Goal: Navigation & Orientation: Find specific page/section

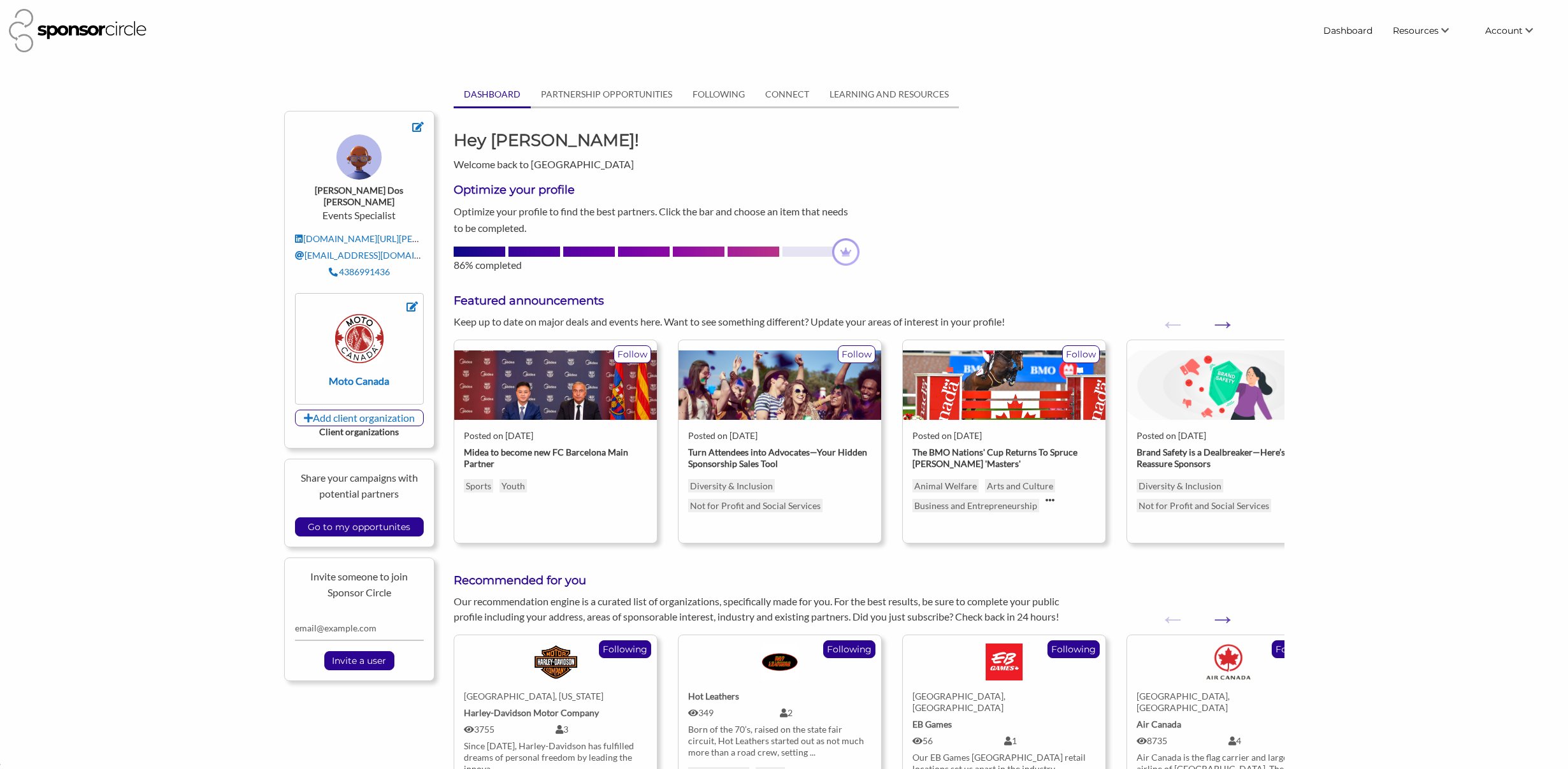
scroll to position [18512, 0]
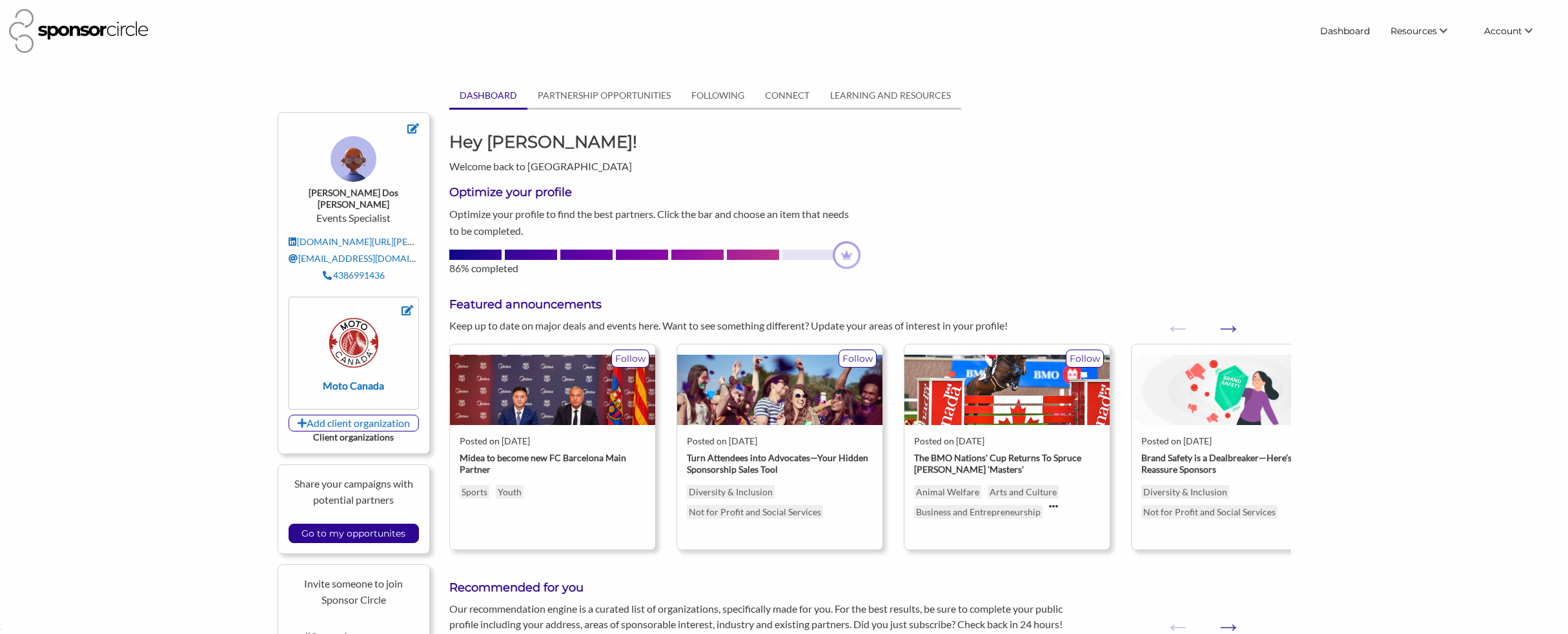
scroll to position [18782, 0]
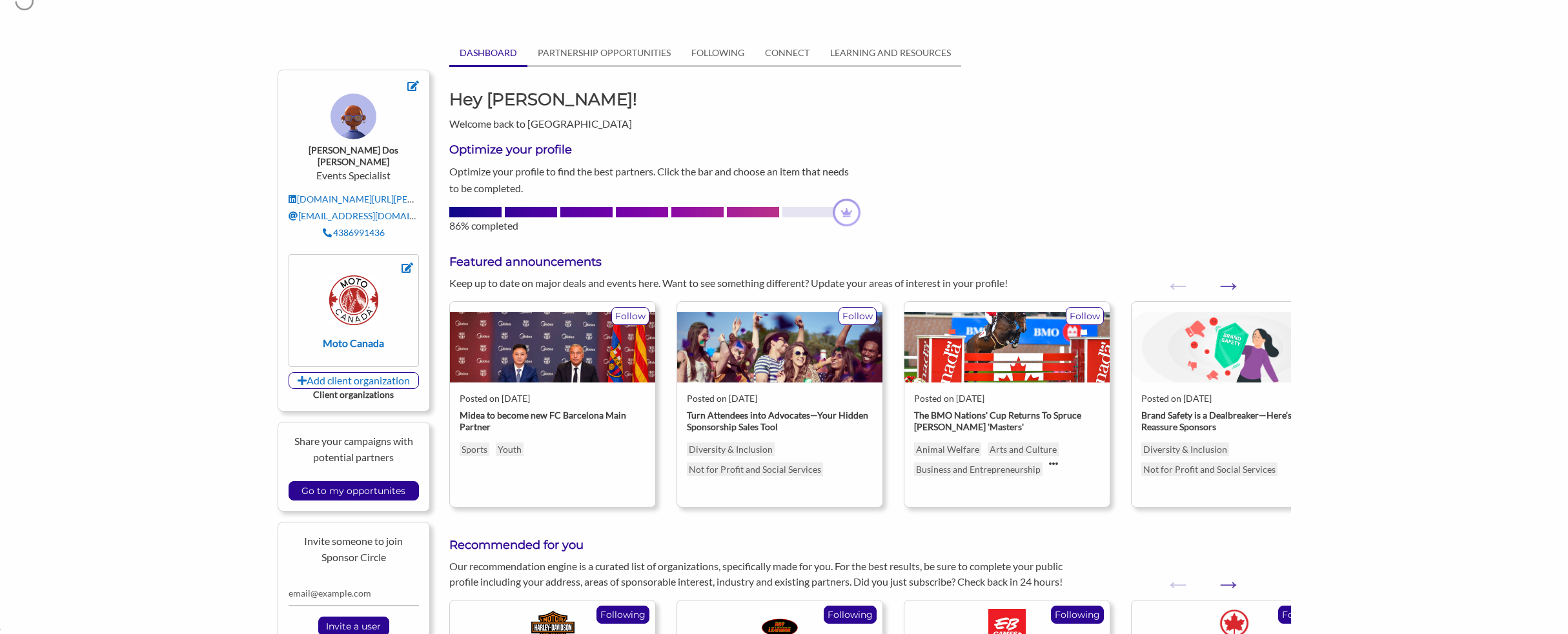
scroll to position [55, 0]
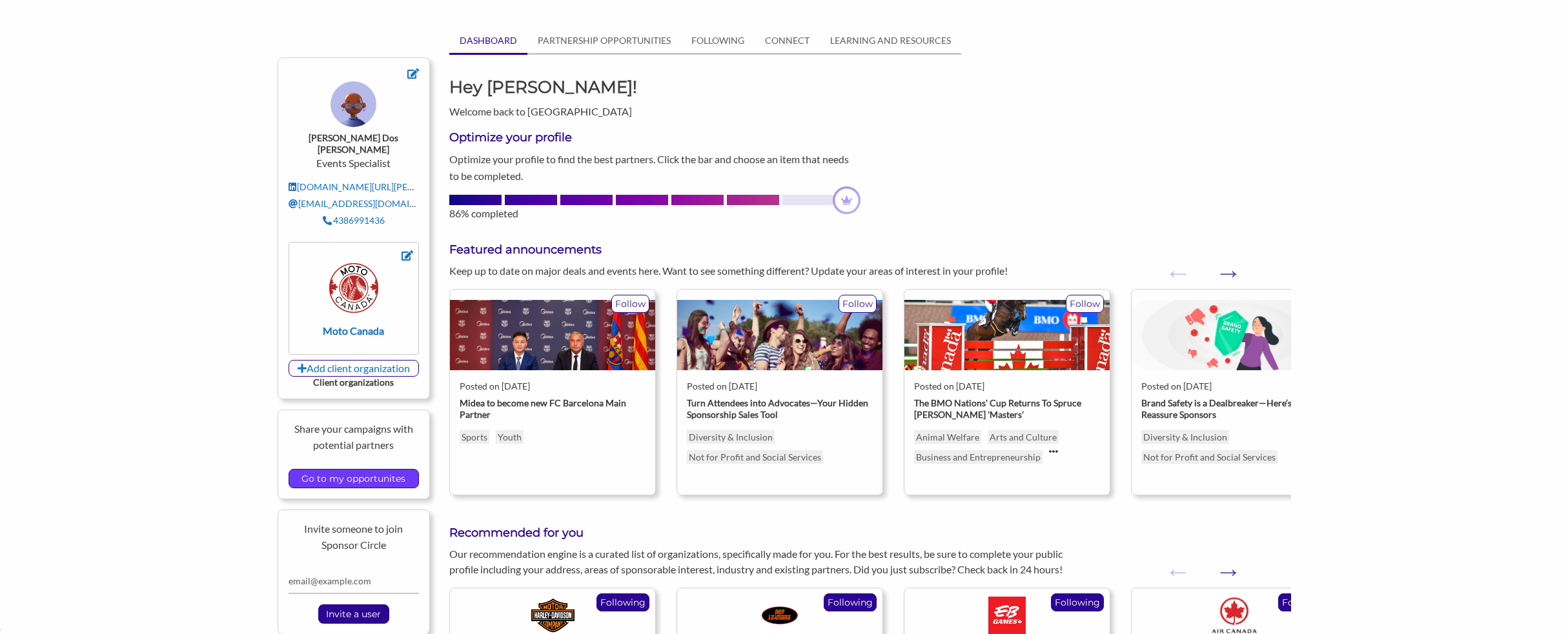
click at [379, 469] on input "Go to my opportunites" at bounding box center [354, 479] width 117 height 18
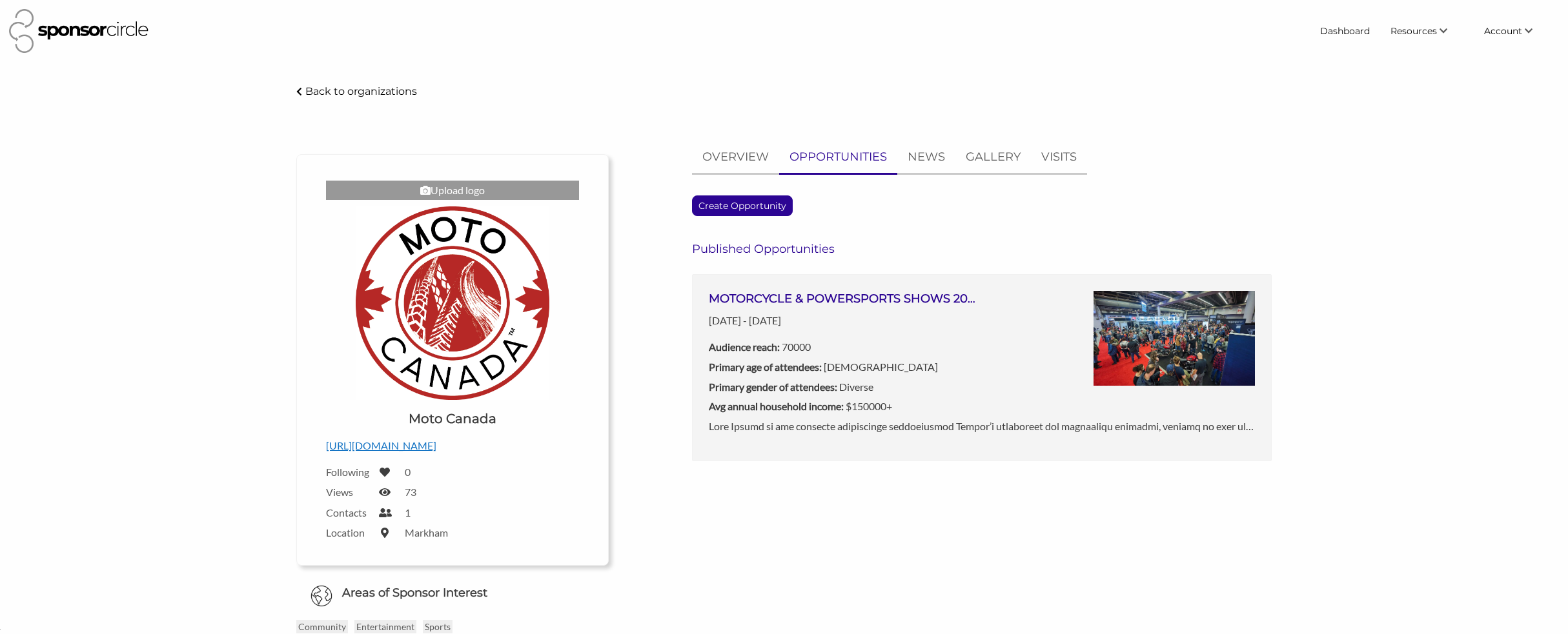
scroll to position [18886, 0]
click at [745, 154] on p "OVERVIEW" at bounding box center [736, 157] width 67 height 18
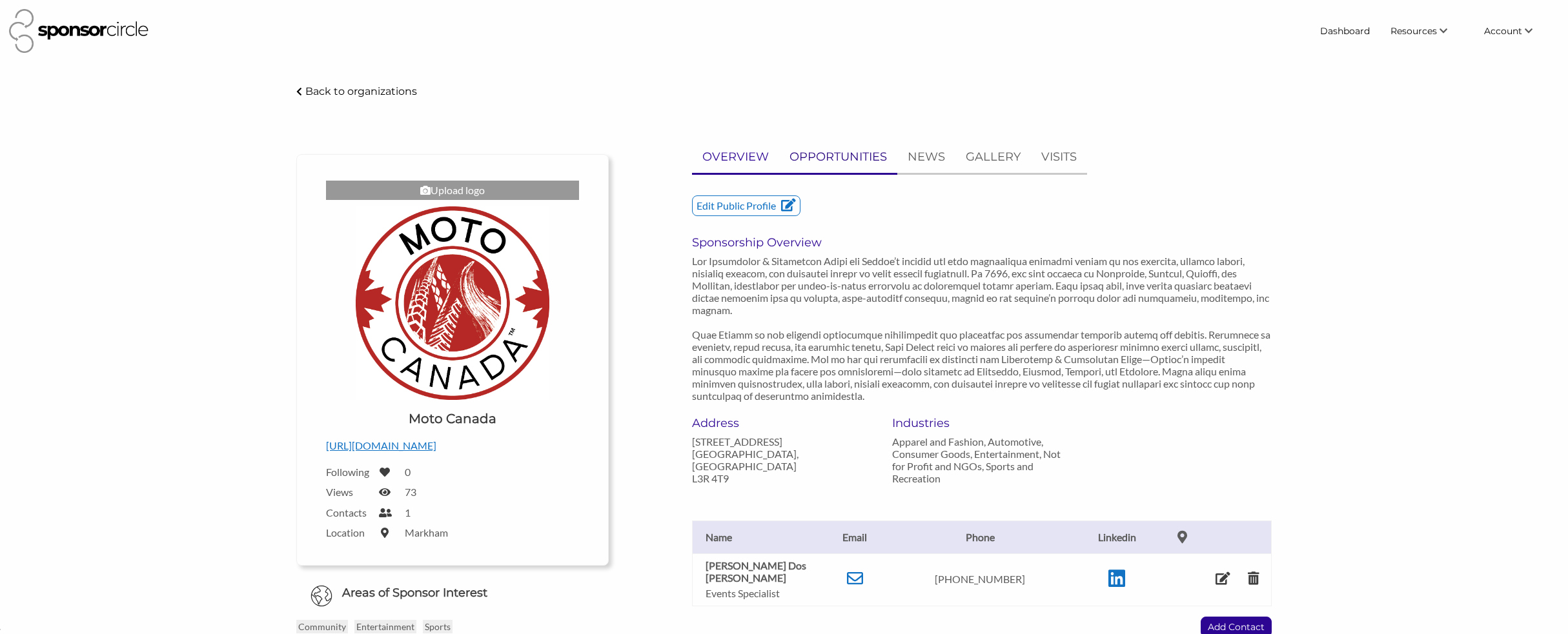
click at [830, 155] on p "OPPORTUNITIES" at bounding box center [838, 157] width 98 height 18
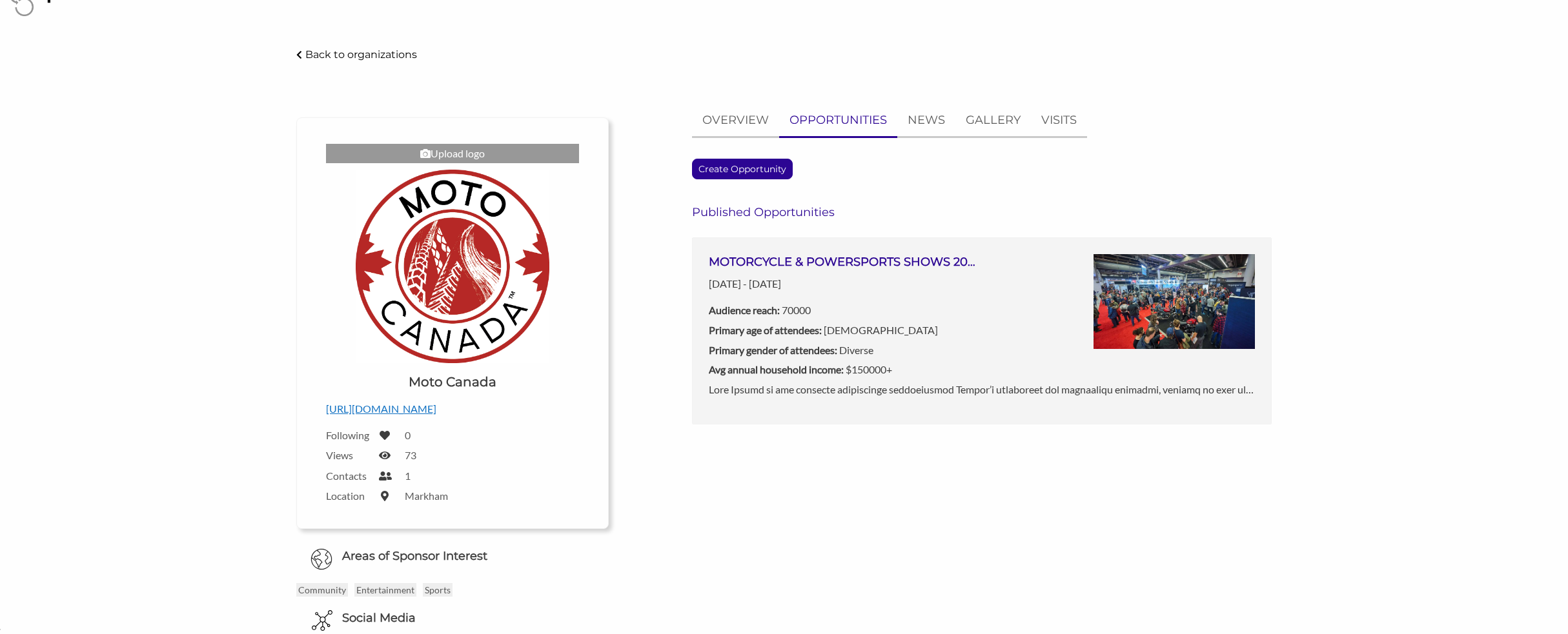
scroll to position [0, 0]
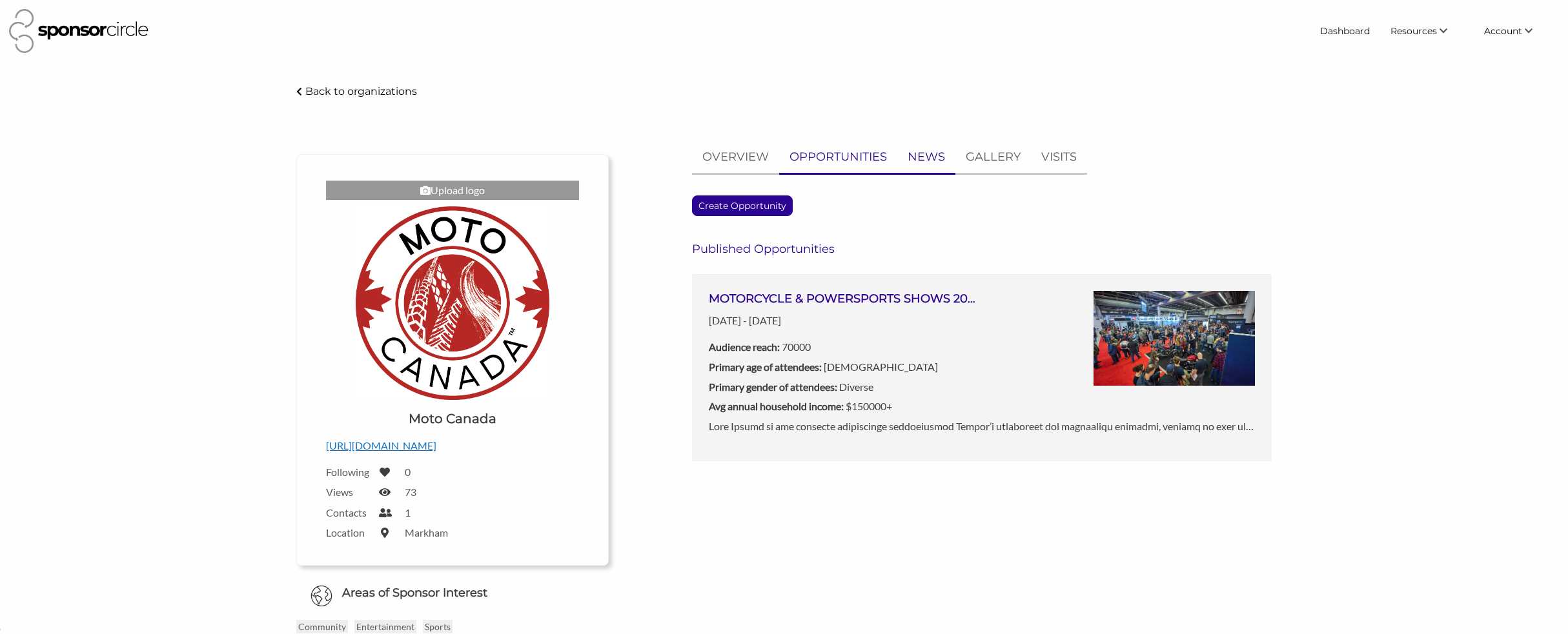
click at [937, 157] on p "NEWS" at bounding box center [926, 157] width 38 height 18
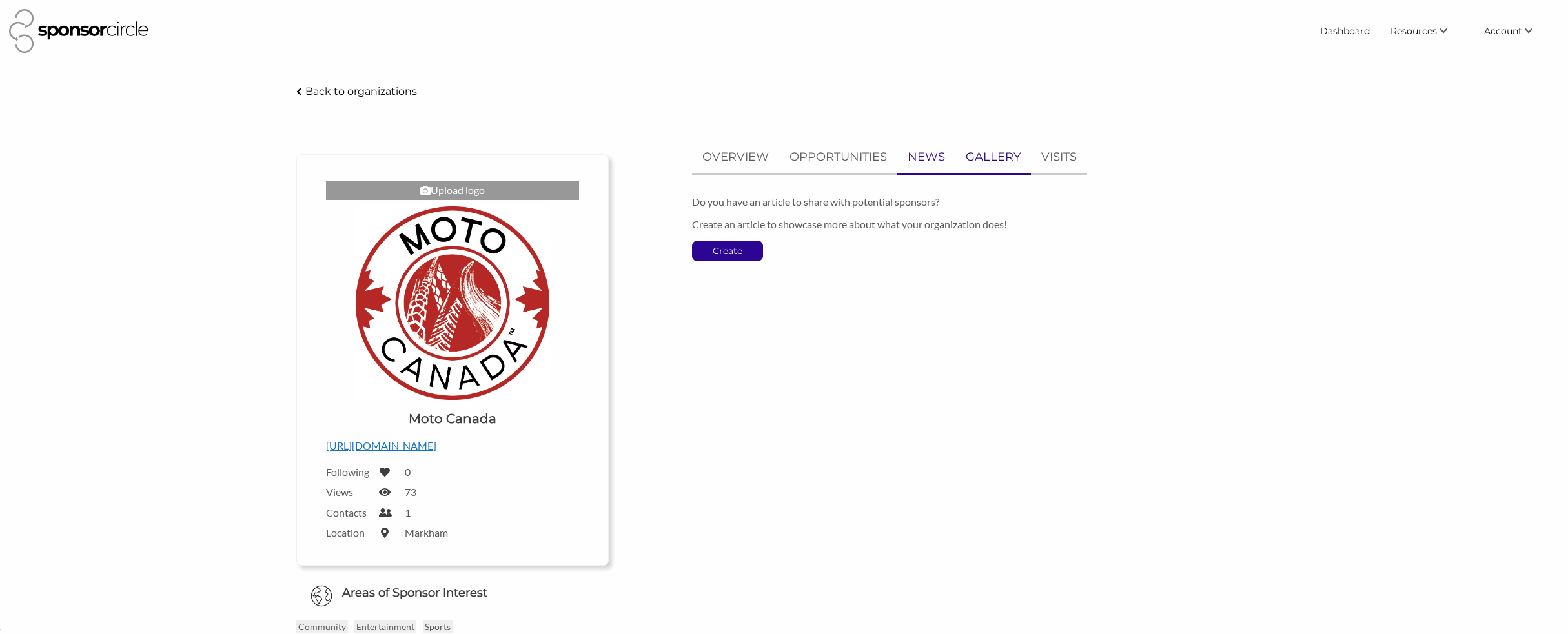
click at [989, 160] on p "GALLERY" at bounding box center [994, 157] width 55 height 18
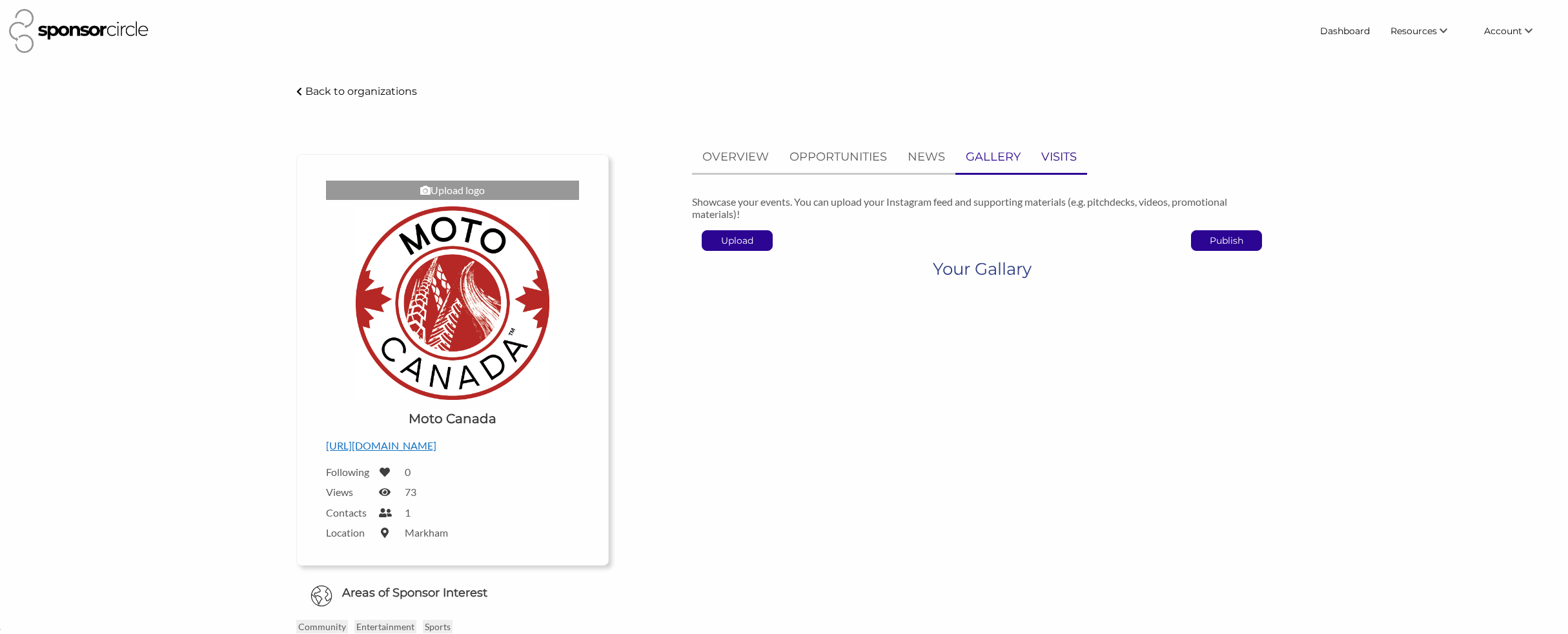
click at [1053, 163] on p "VISITS" at bounding box center [1059, 157] width 35 height 18
